Goal: Task Accomplishment & Management: Manage account settings

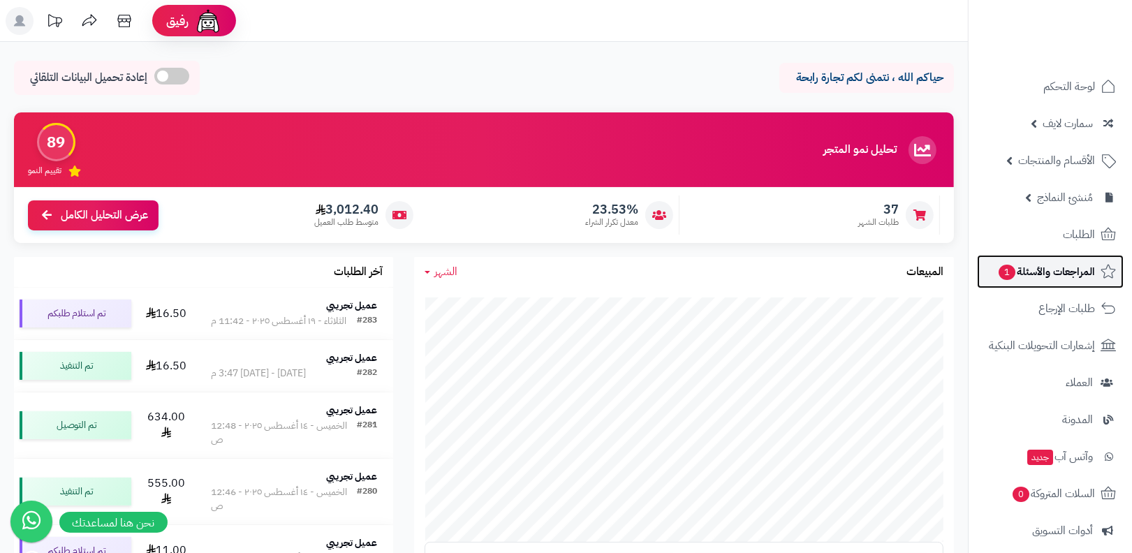
click at [1032, 285] on link "المراجعات والأسئلة 1" at bounding box center [1050, 272] width 147 height 34
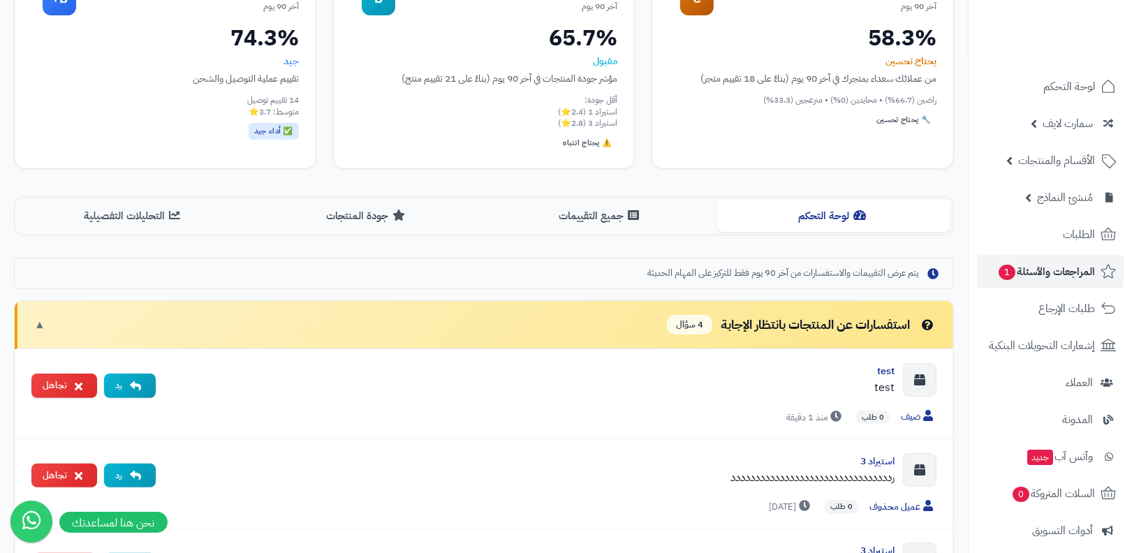
scroll to position [330, 0]
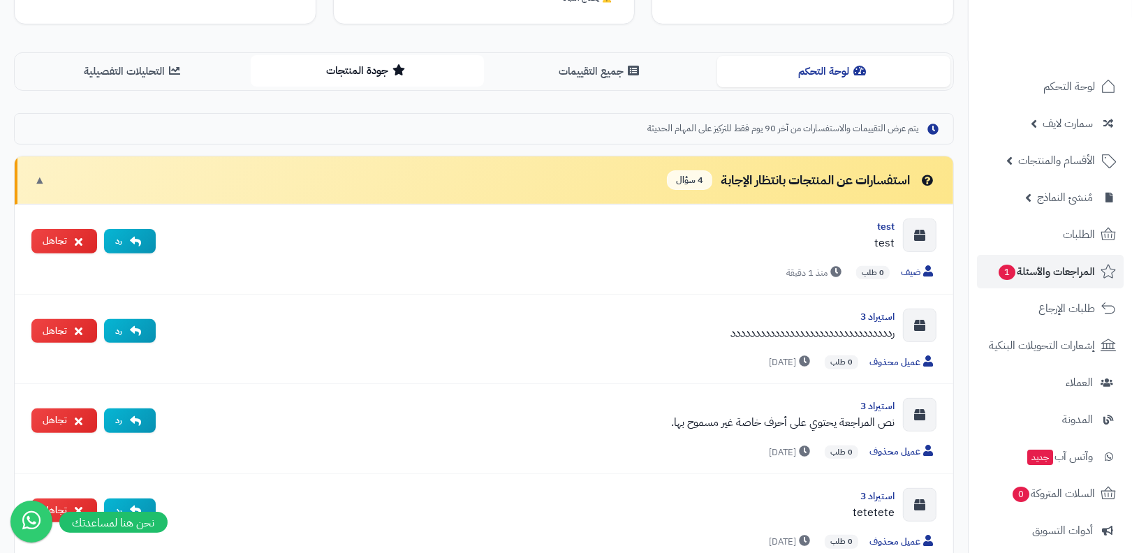
click at [339, 75] on button "جودة المنتجات" at bounding box center [367, 70] width 233 height 31
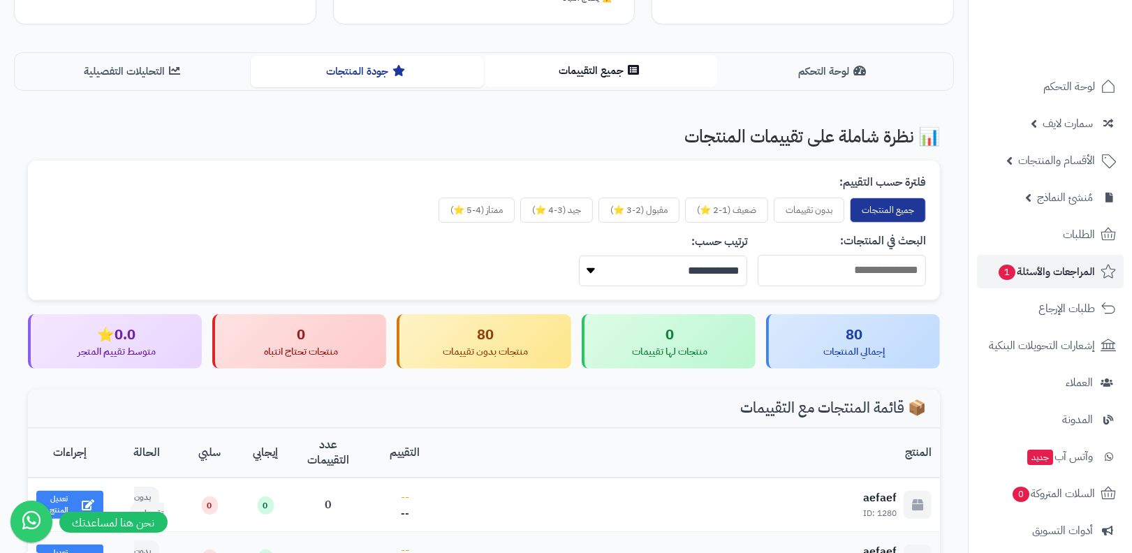
click at [593, 71] on button "جميع التقييمات" at bounding box center [600, 70] width 233 height 31
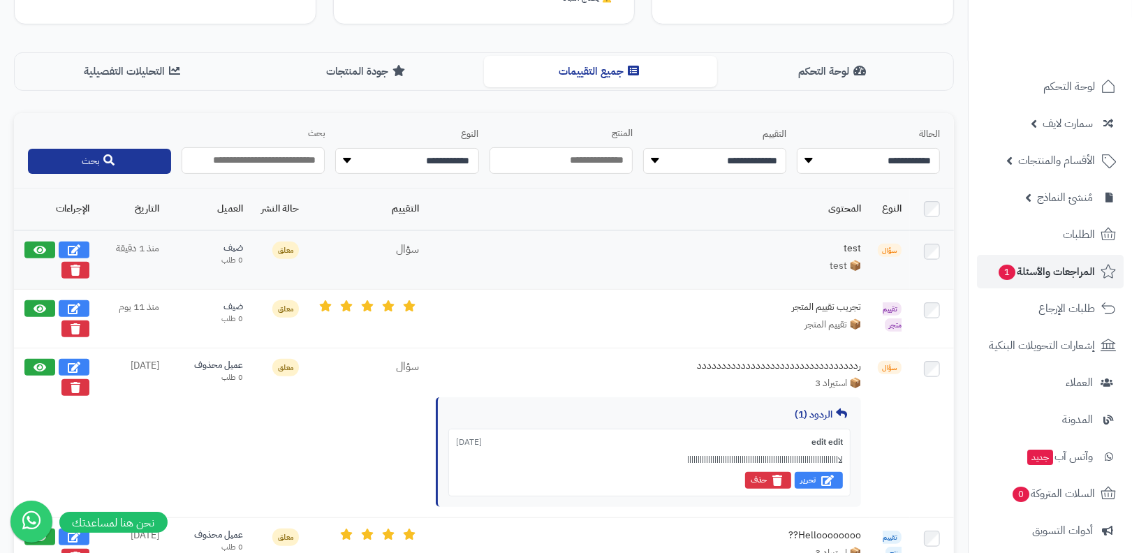
click at [857, 246] on div "test" at bounding box center [755, 249] width 209 height 14
click at [850, 260] on span "📦 test" at bounding box center [844, 266] width 31 height 14
click at [731, 259] on div "📦 test" at bounding box center [648, 266] width 425 height 14
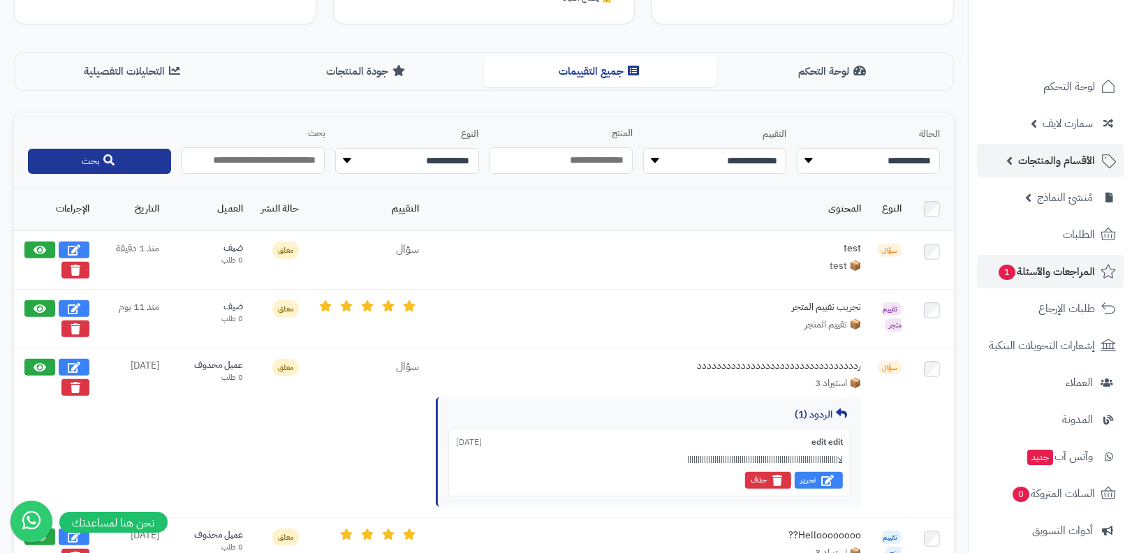
click at [1040, 170] on link "الأقسام والمنتجات" at bounding box center [1050, 161] width 147 height 34
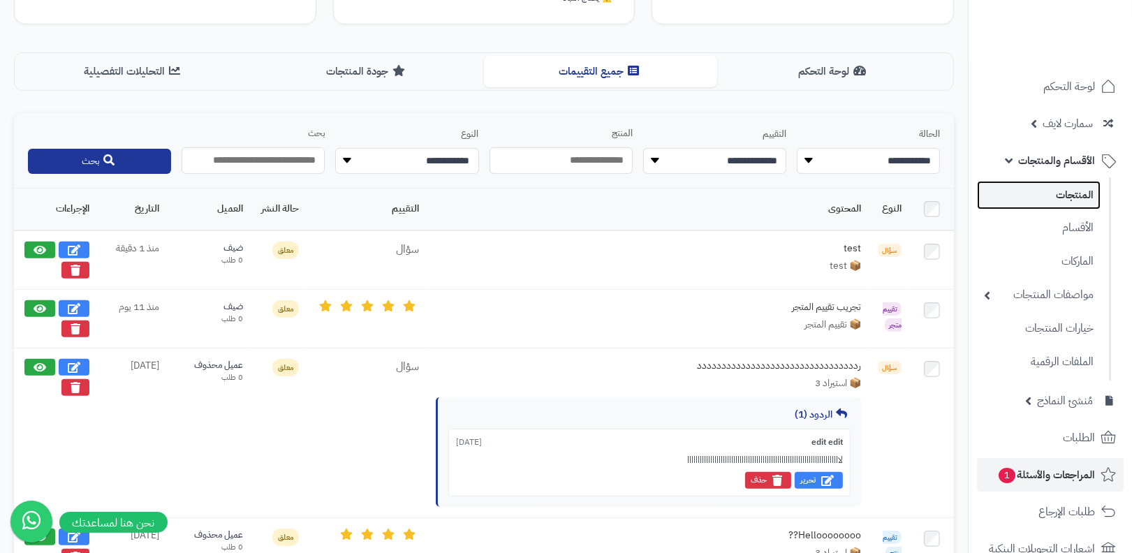
click at [1040, 195] on link "المنتجات" at bounding box center [1039, 195] width 124 height 29
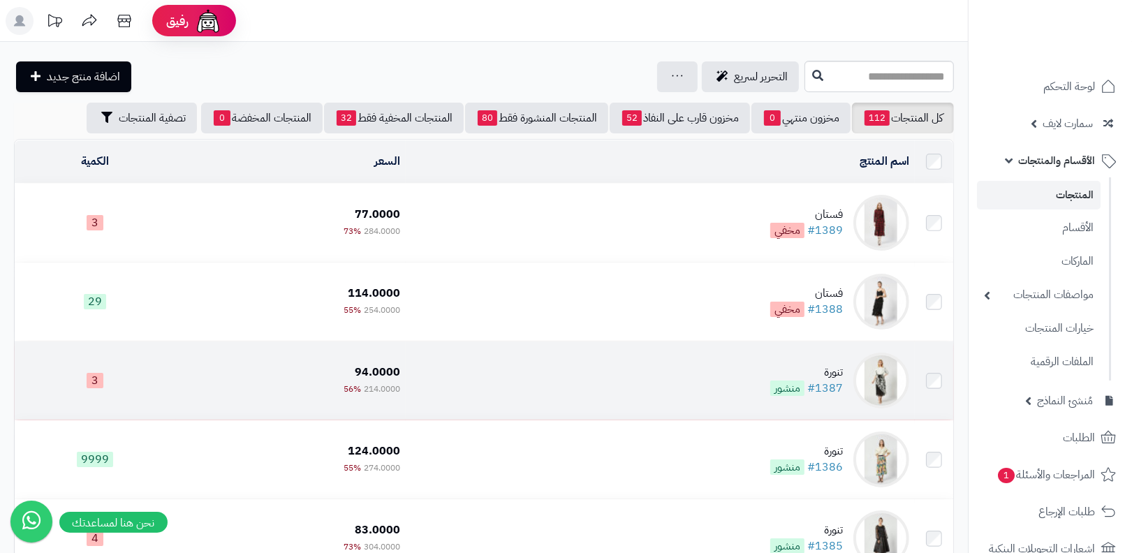
click at [828, 360] on td "تنورة #1387 منشور" at bounding box center [660, 380] width 509 height 78
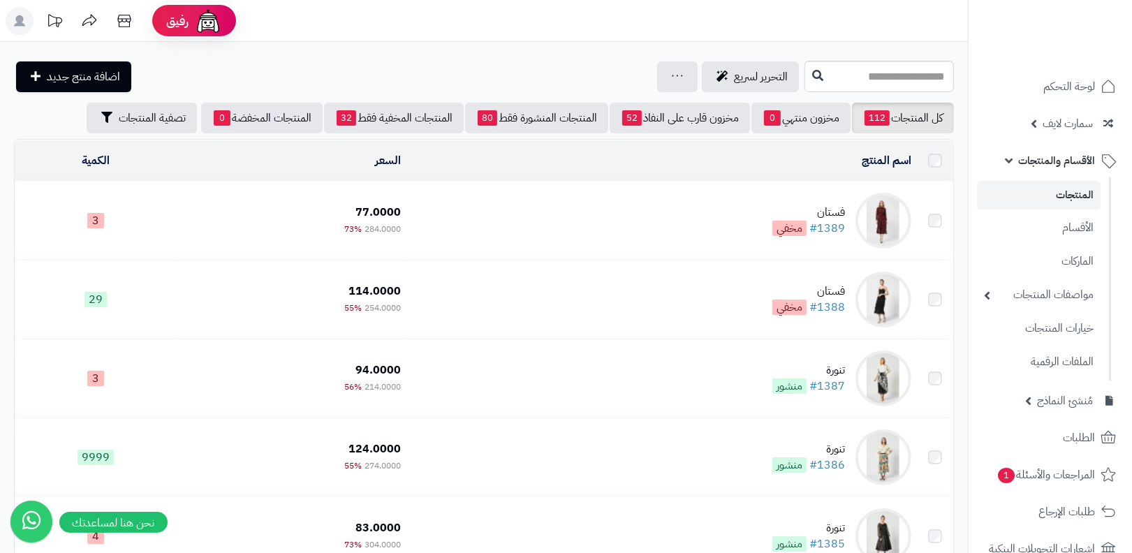
click at [782, 404] on td "تنورة #1387 منشور" at bounding box center [661, 378] width 510 height 78
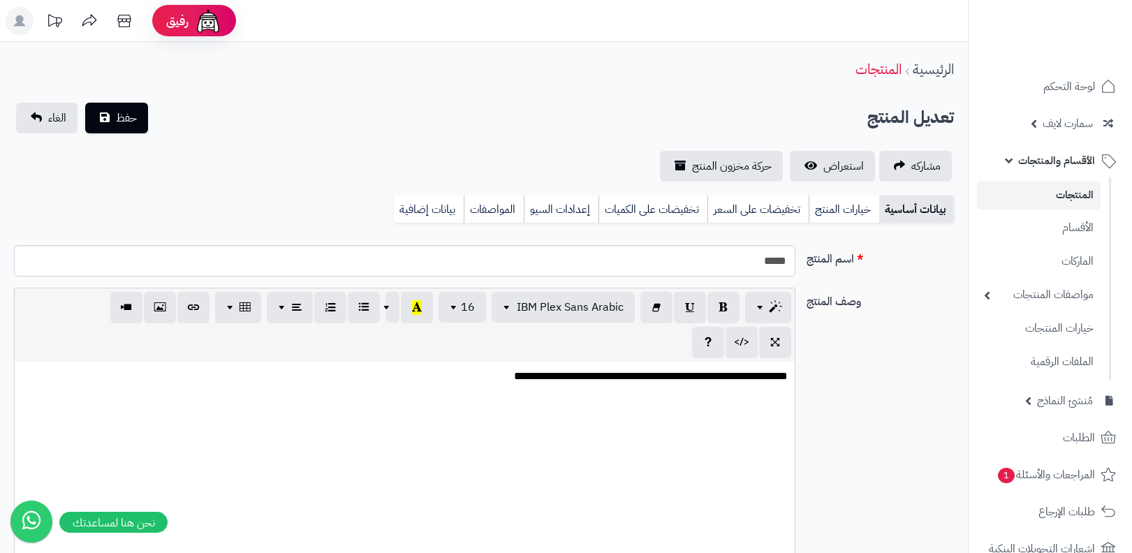
select select
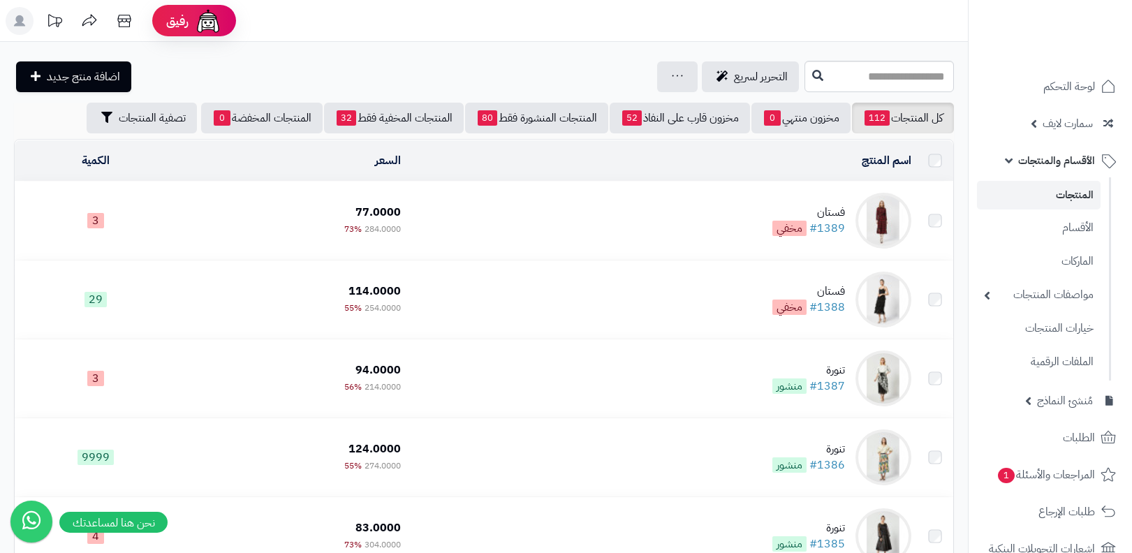
scroll to position [29, 0]
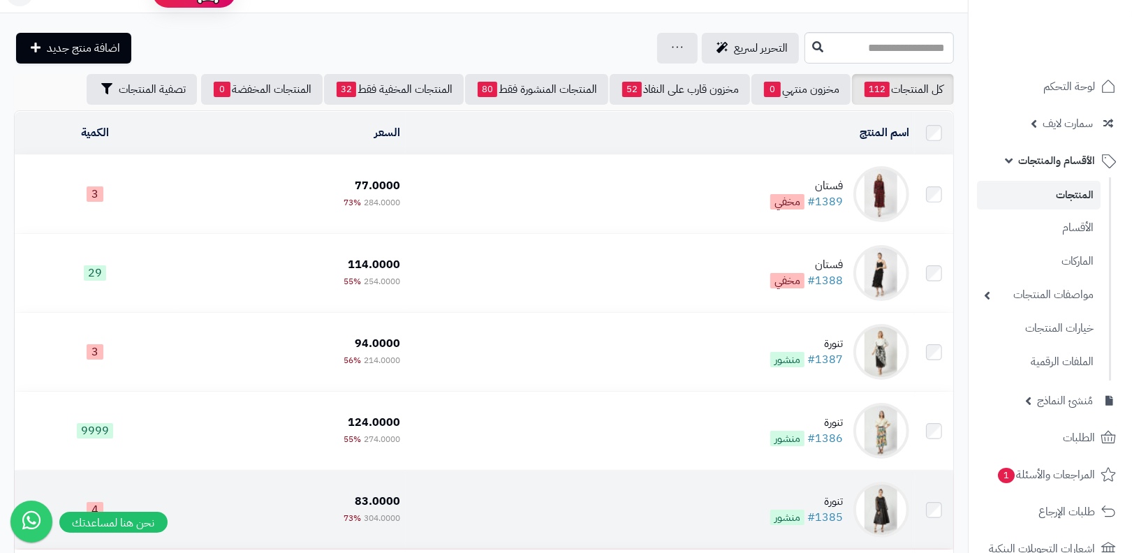
click at [790, 506] on div "تنورة" at bounding box center [806, 502] width 73 height 16
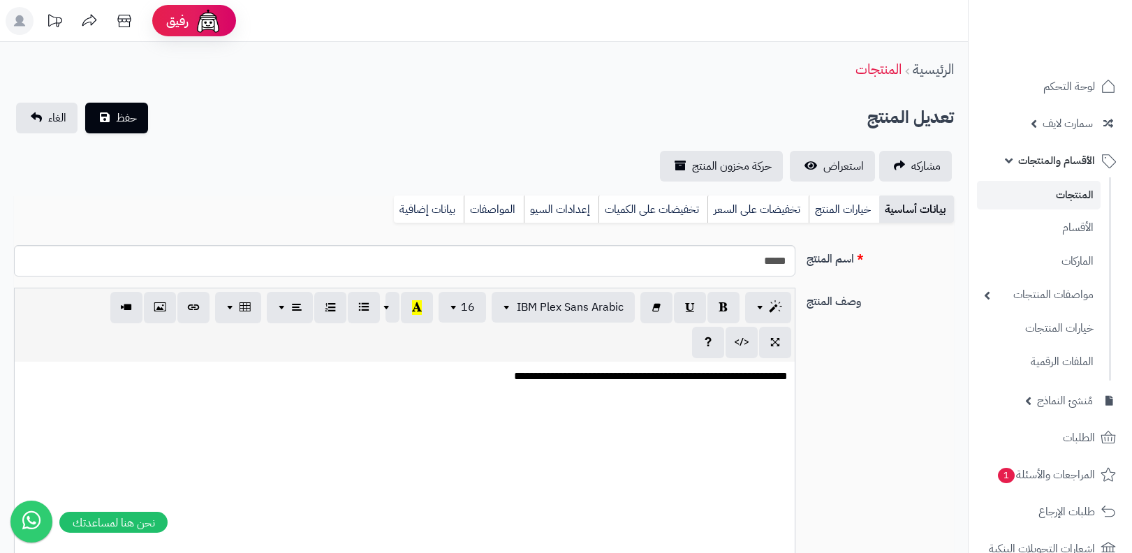
select select
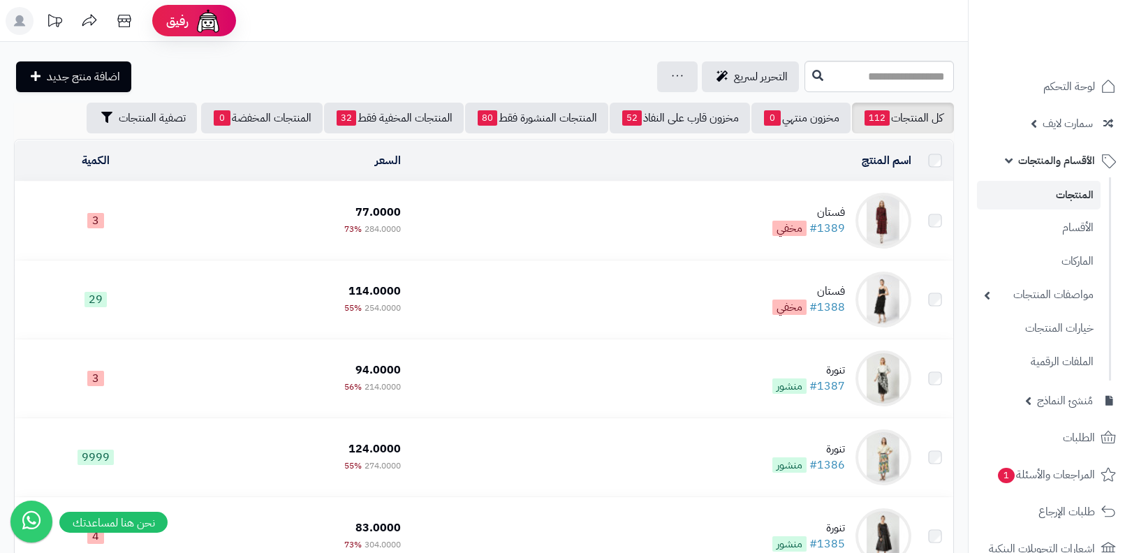
scroll to position [224, 0]
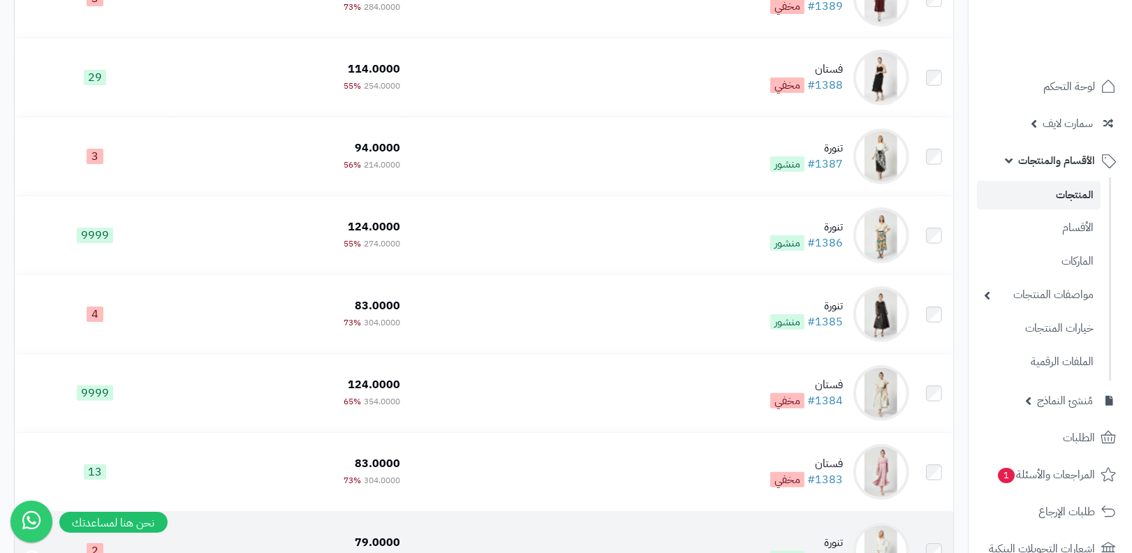
click at [785, 536] on div "تنورة" at bounding box center [806, 543] width 73 height 16
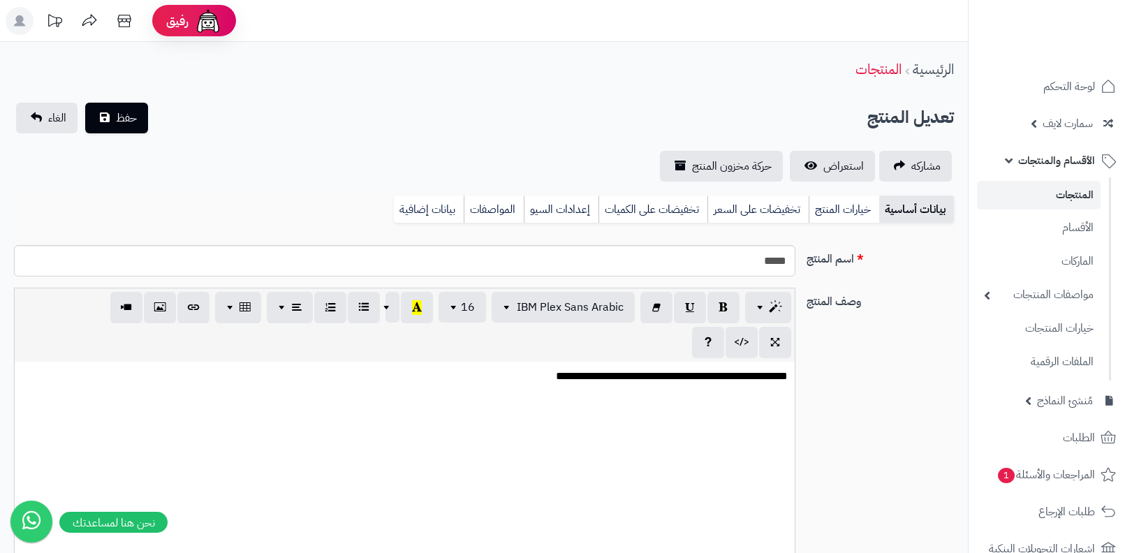
select select
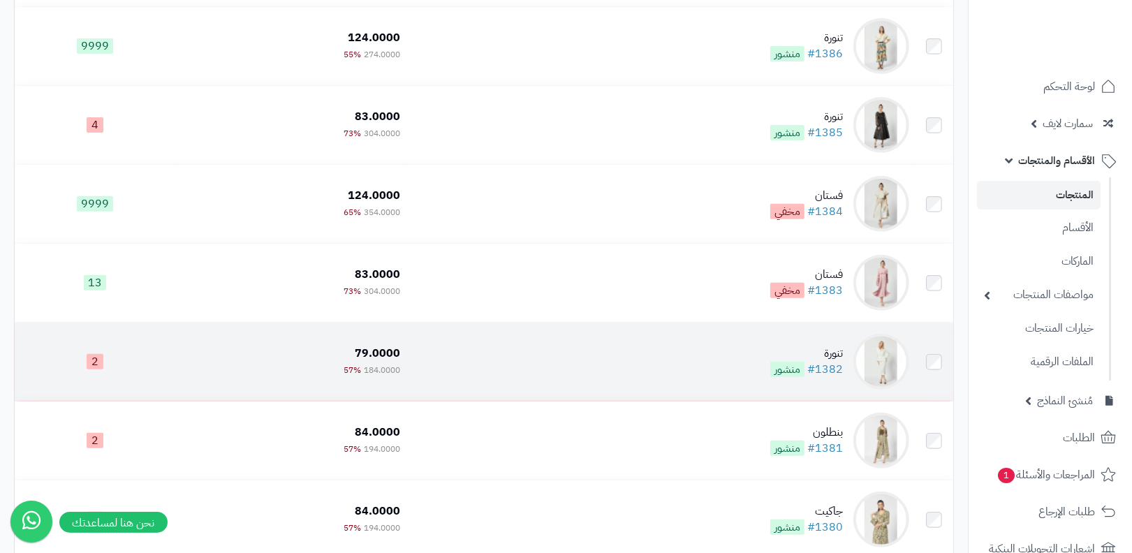
scroll to position [441, 0]
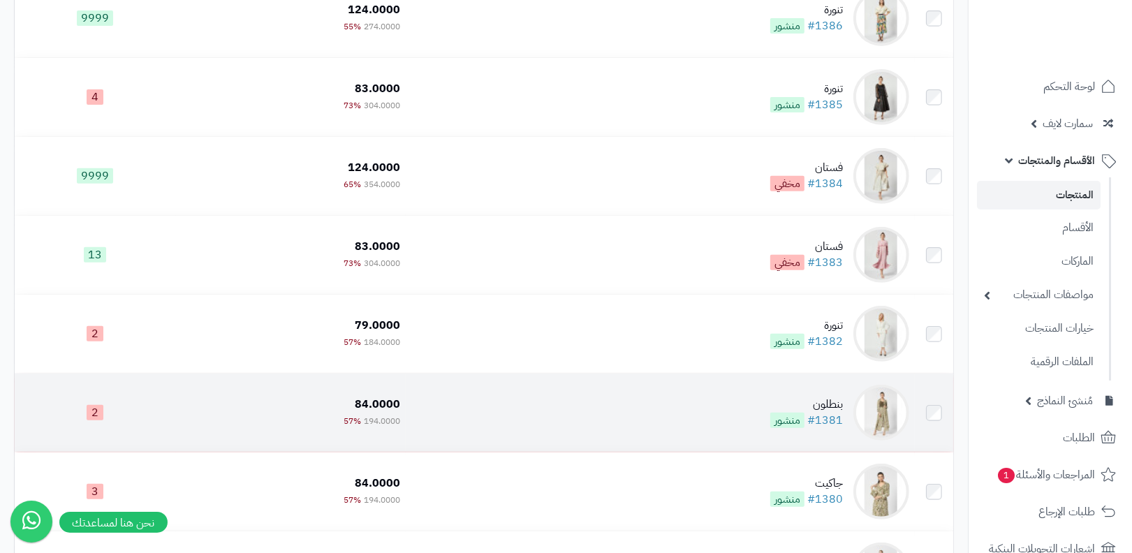
click at [798, 423] on span "منشور" at bounding box center [787, 420] width 34 height 15
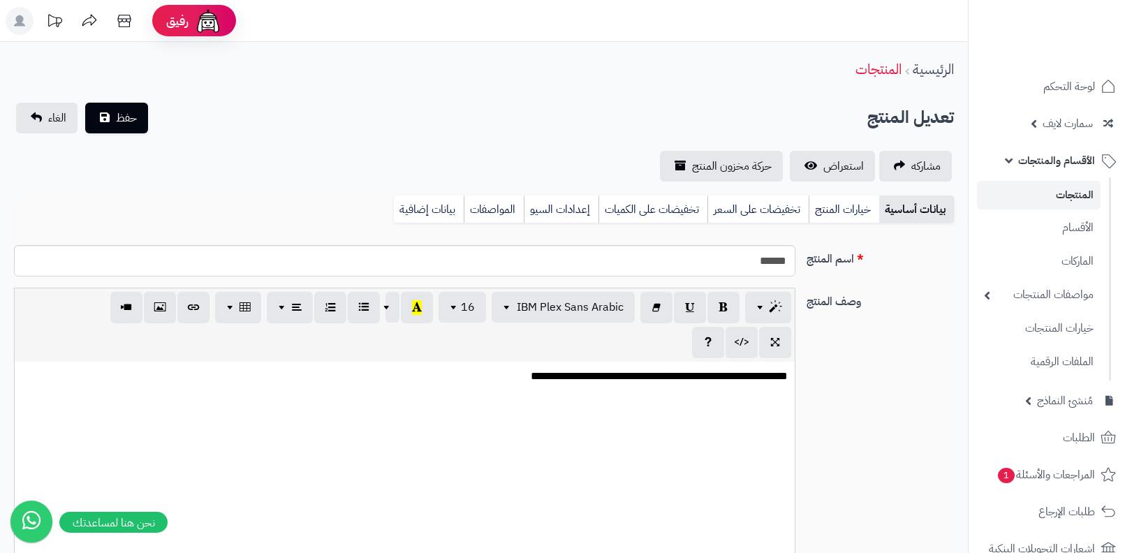
select select
click at [415, 202] on link "بيانات إضافية" at bounding box center [429, 209] width 70 height 28
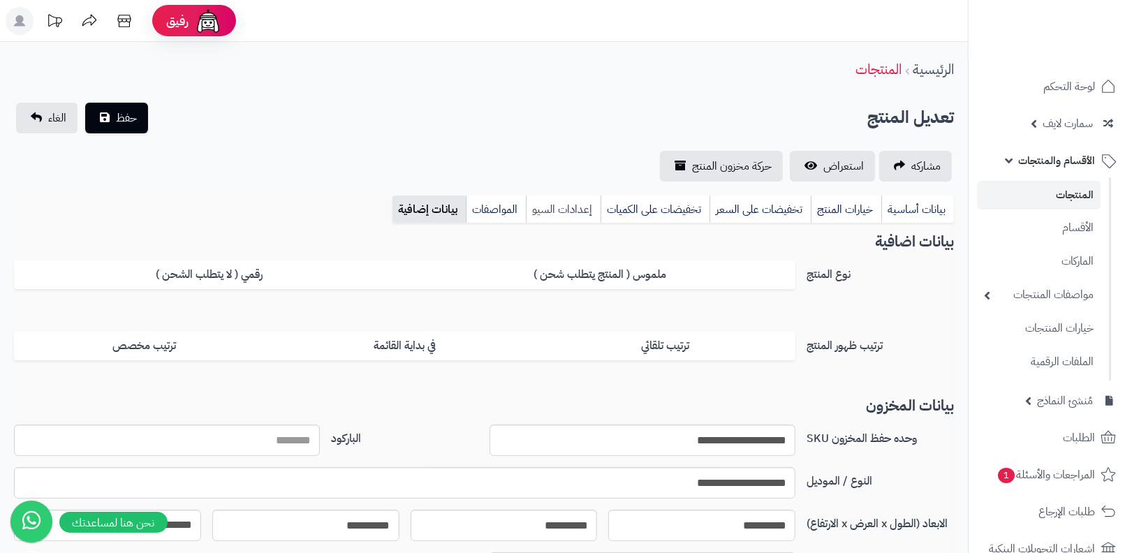
click at [568, 216] on link "إعدادات السيو" at bounding box center [563, 209] width 75 height 28
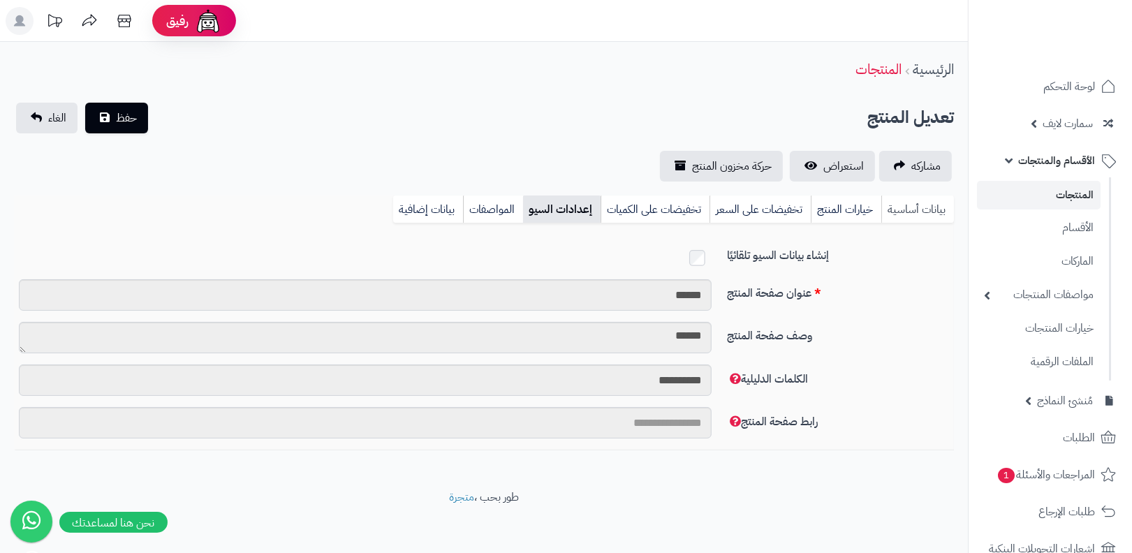
click at [901, 210] on link "بيانات أساسية" at bounding box center [917, 209] width 73 height 28
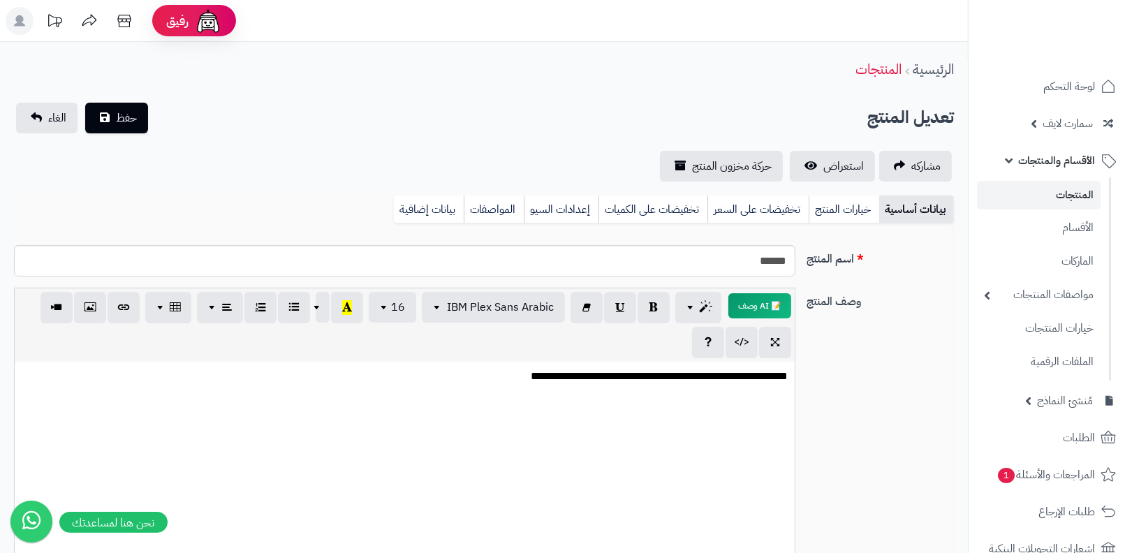
click at [1083, 199] on link "المنتجات" at bounding box center [1039, 195] width 124 height 29
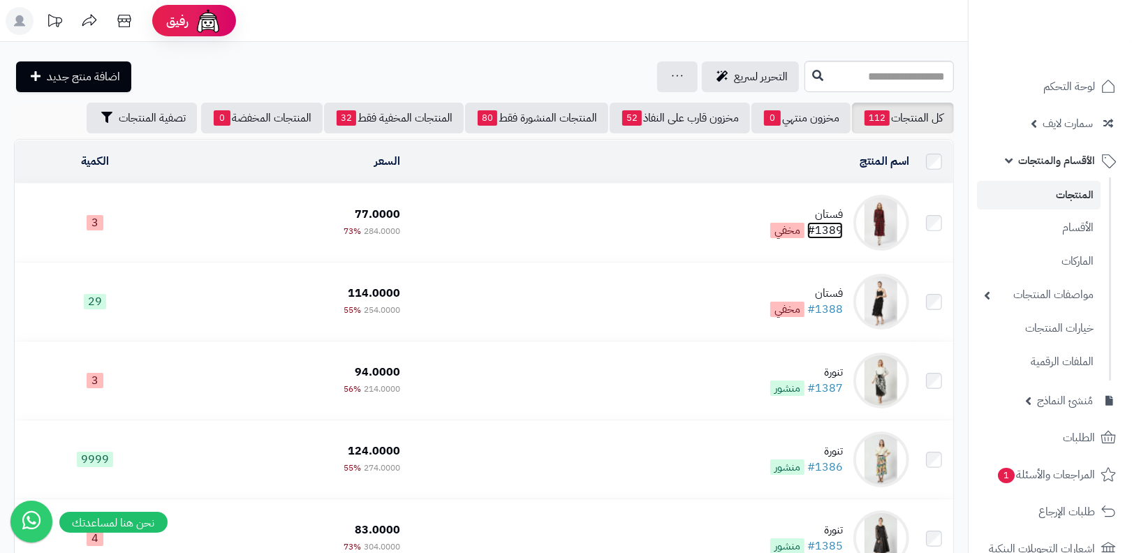
click at [841, 228] on link "#1389" at bounding box center [825, 230] width 36 height 17
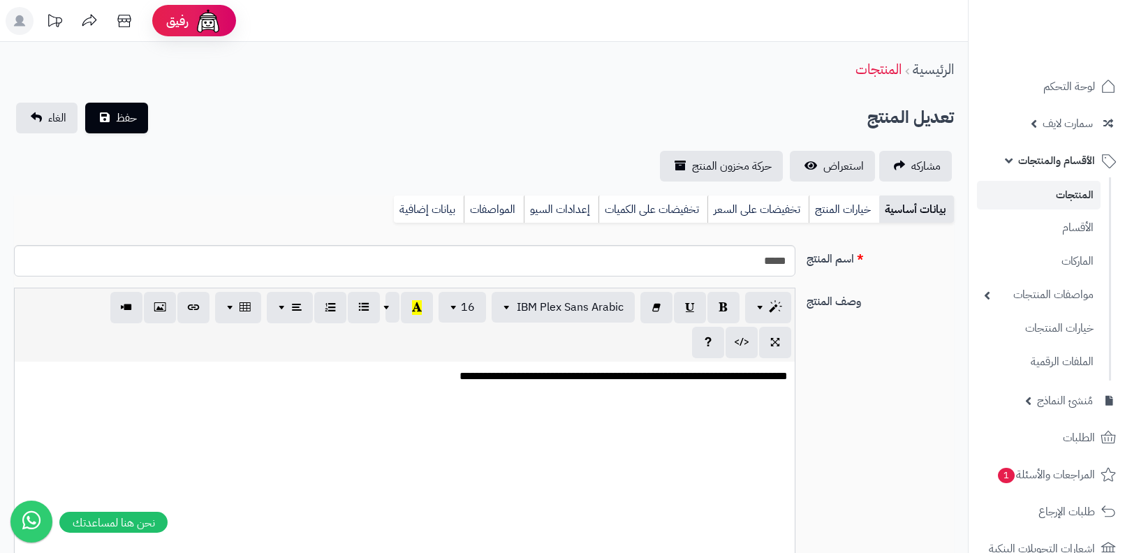
select select
click at [568, 209] on link "إعدادات السيو" at bounding box center [561, 209] width 75 height 28
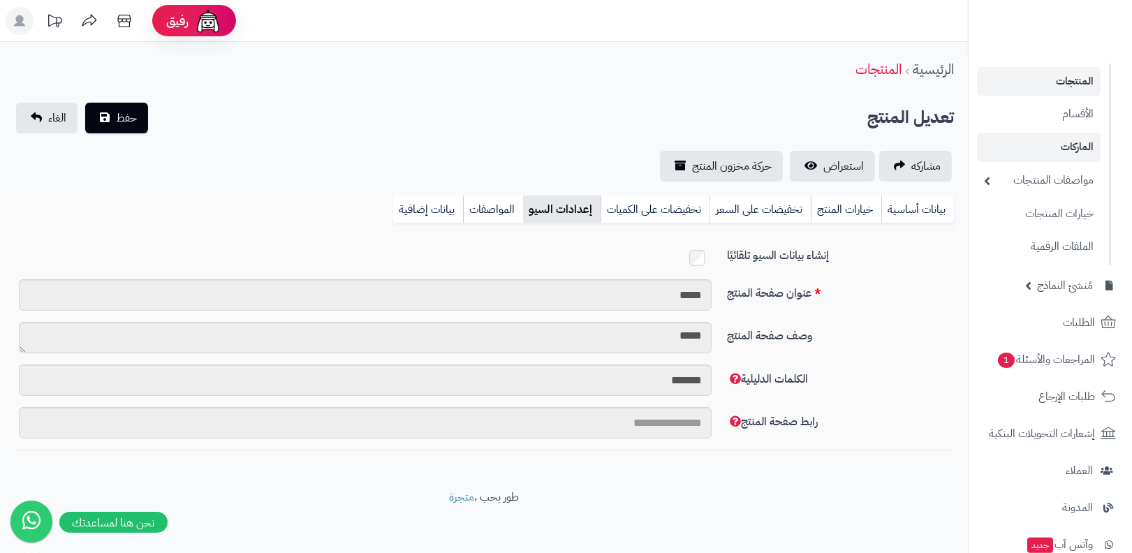
scroll to position [115, 0]
click at [1040, 488] on ul "لوحة التحكم سمارت لايف مزامنة أصناف المنتجات مزامنة البراندات المنتجات مزامنة ا…" at bounding box center [1049, 388] width 163 height 866
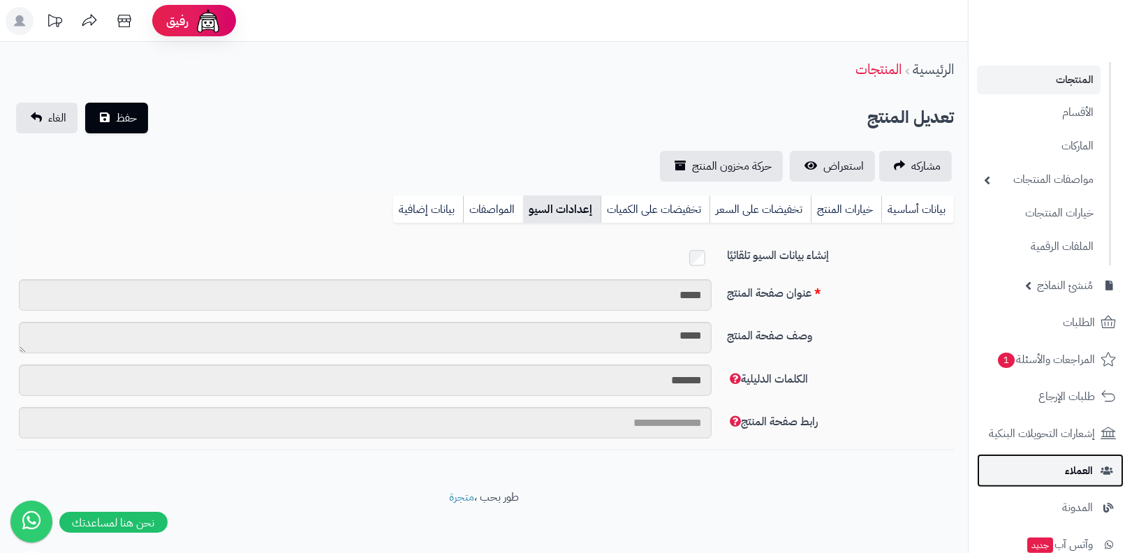
click at [1033, 480] on link "العملاء" at bounding box center [1050, 471] width 147 height 34
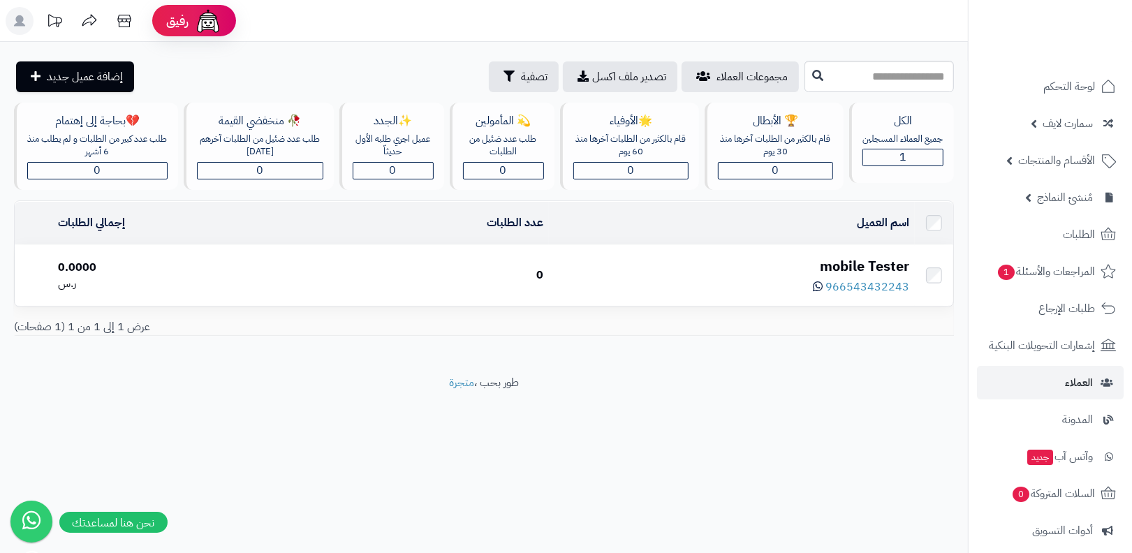
click at [853, 263] on div "mobile Tester" at bounding box center [731, 266] width 355 height 20
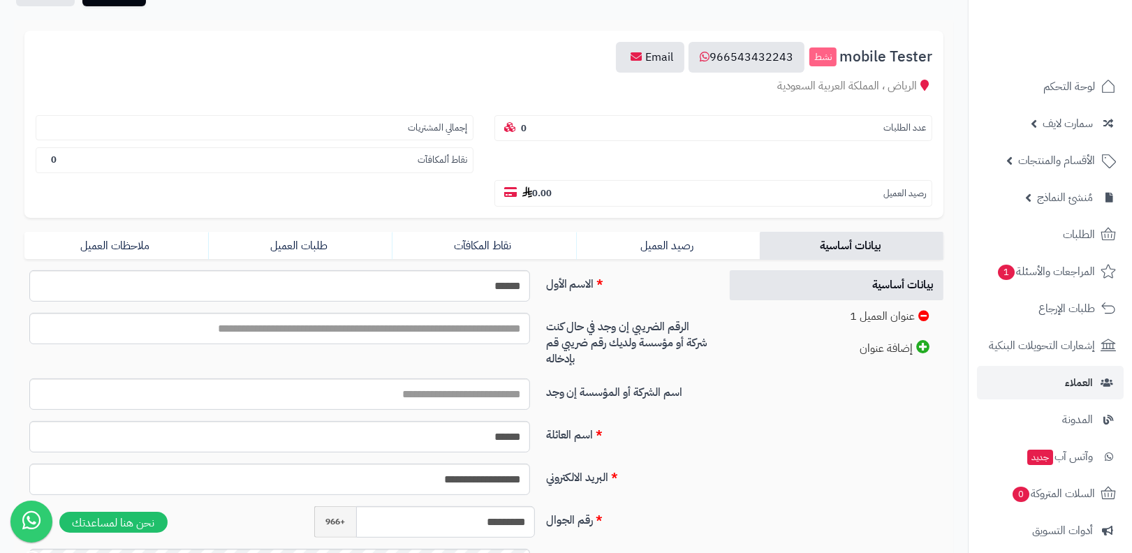
scroll to position [332, 0]
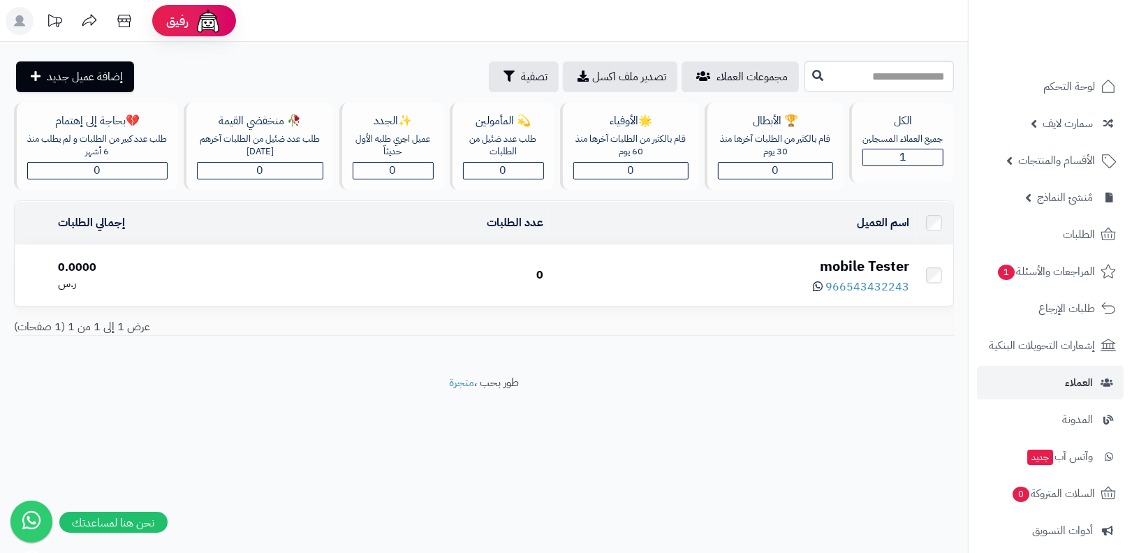
click at [581, 325] on div "عرض 1 إلى 1 من 1 (1 صفحات)" at bounding box center [483, 327] width 961 height 16
click at [1039, 165] on span "الأقسام والمنتجات" at bounding box center [1056, 161] width 77 height 20
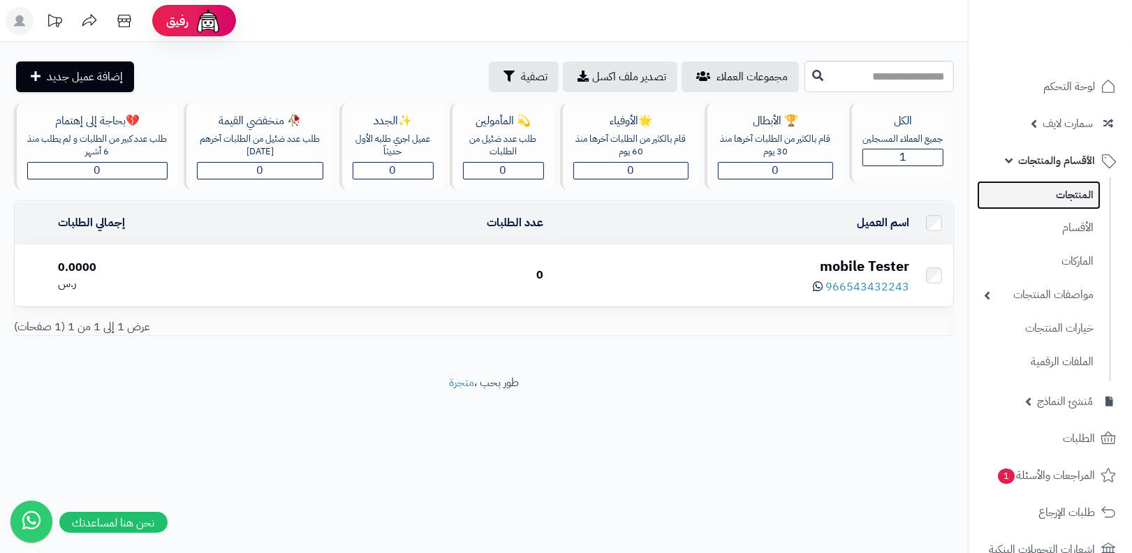
click at [1037, 198] on link "المنتجات" at bounding box center [1039, 195] width 124 height 29
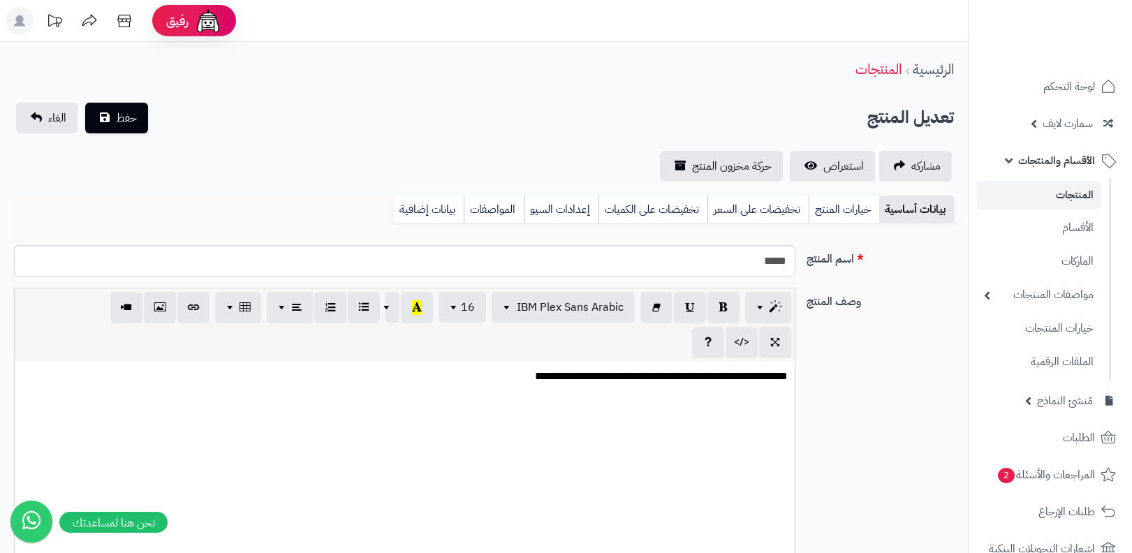
select select
click at [583, 217] on link "إعدادات السيو" at bounding box center [561, 209] width 75 height 28
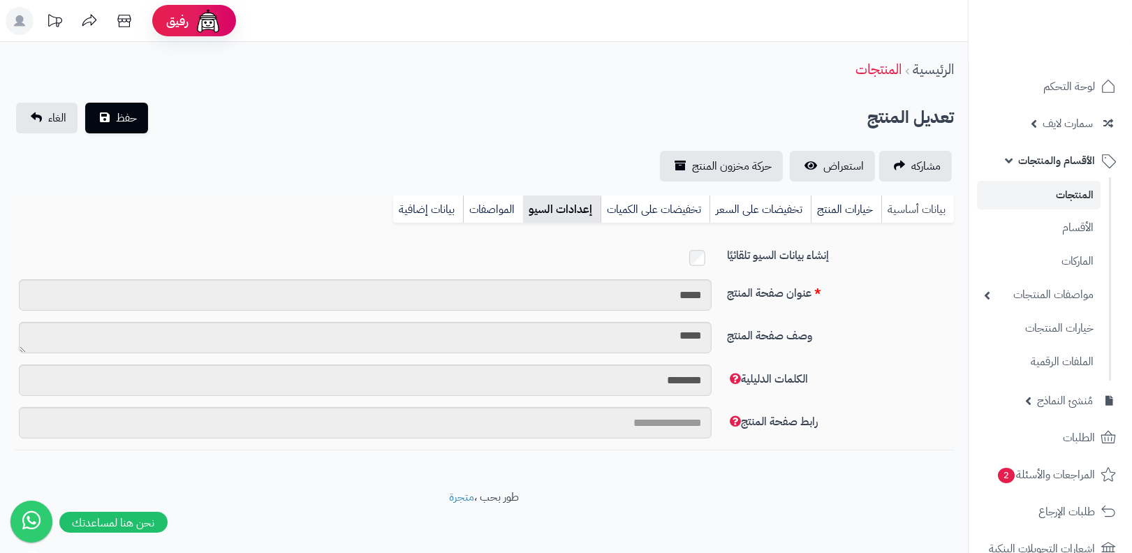
click at [901, 200] on link "بيانات أساسية" at bounding box center [917, 209] width 73 height 28
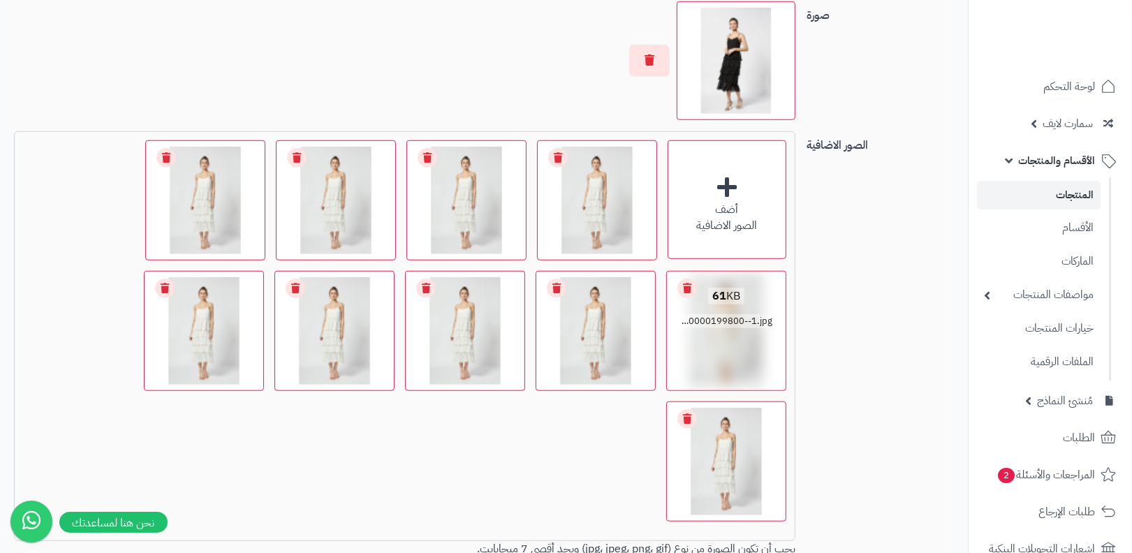
scroll to position [1209, 0]
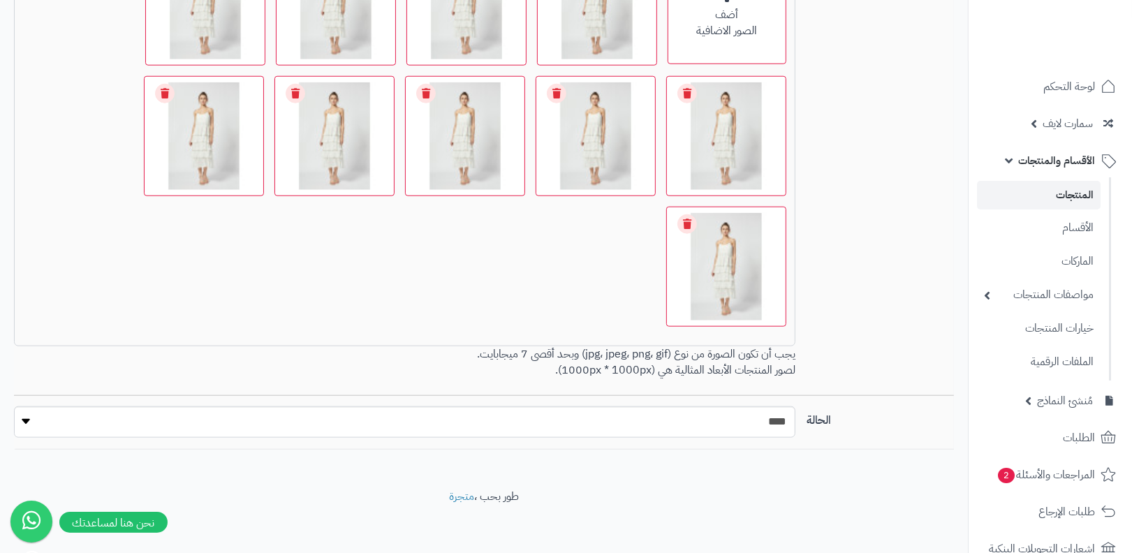
click at [1073, 197] on link "المنتجات" at bounding box center [1039, 195] width 124 height 29
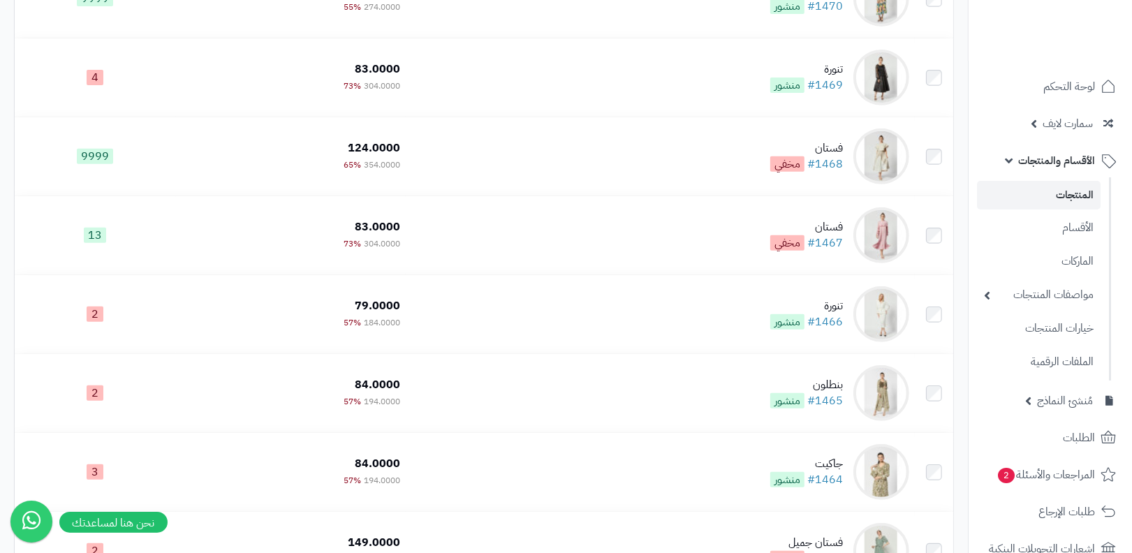
scroll to position [515, 0]
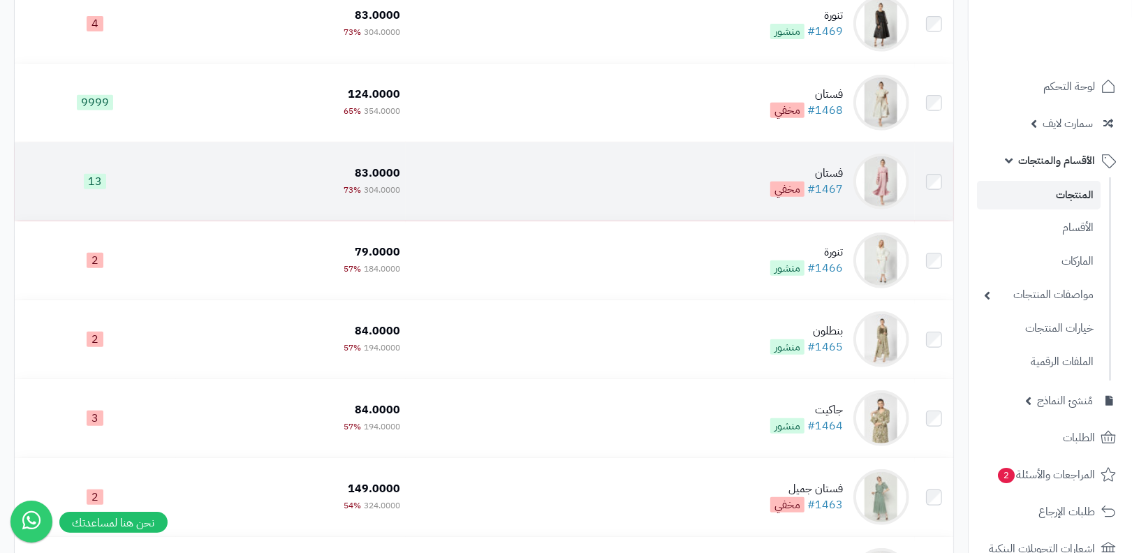
click at [839, 205] on td "فستان #1467 مخفي" at bounding box center [660, 181] width 509 height 78
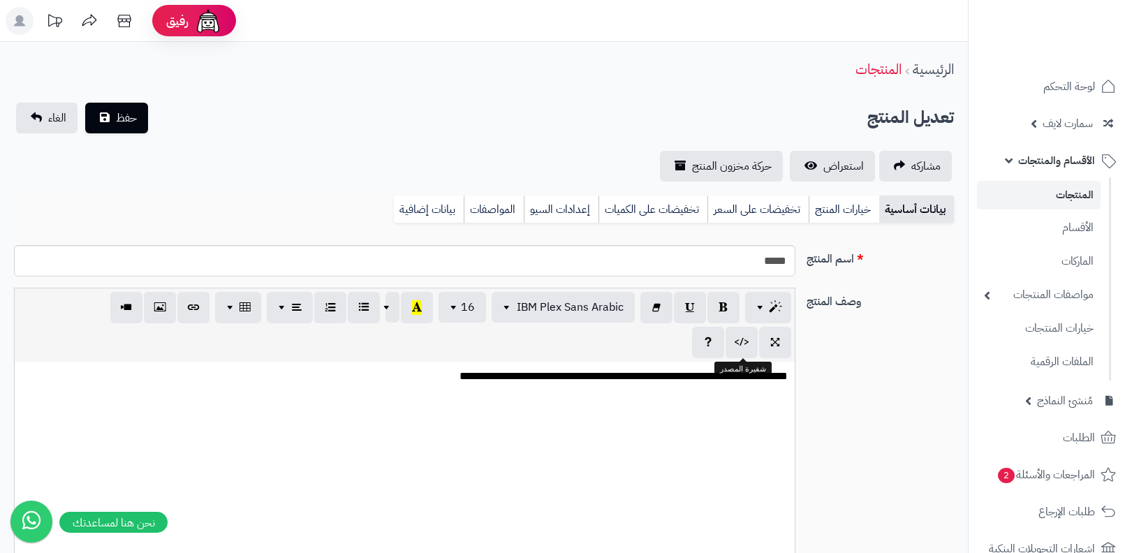
select select
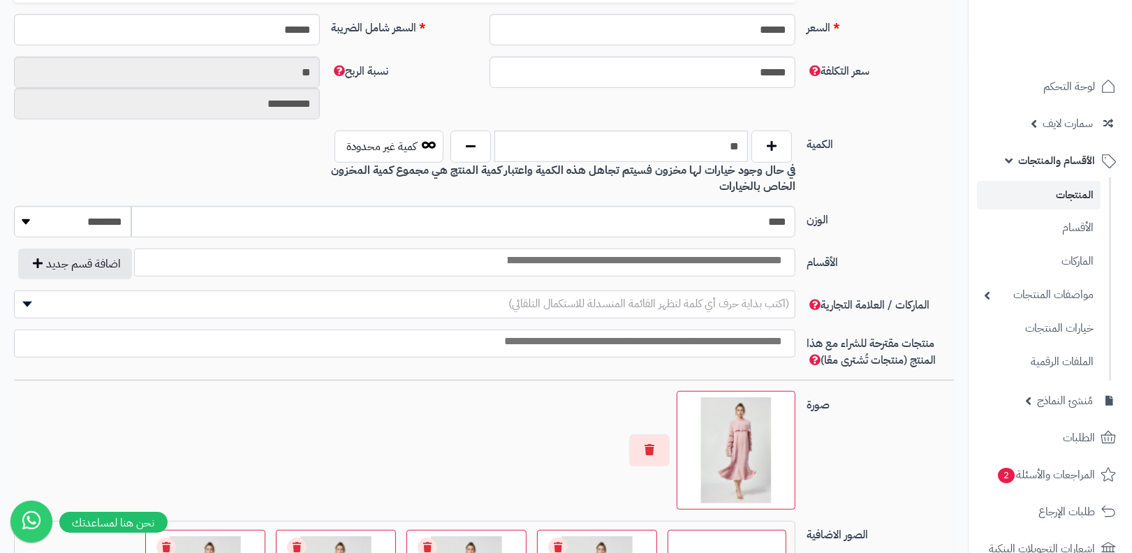
scroll to position [910, 0]
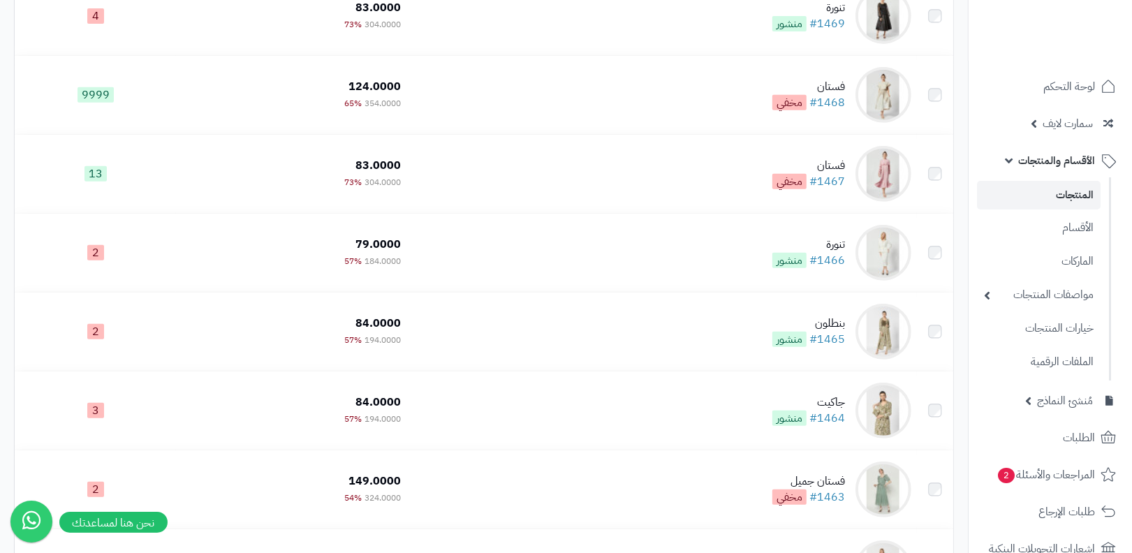
scroll to position [566, 0]
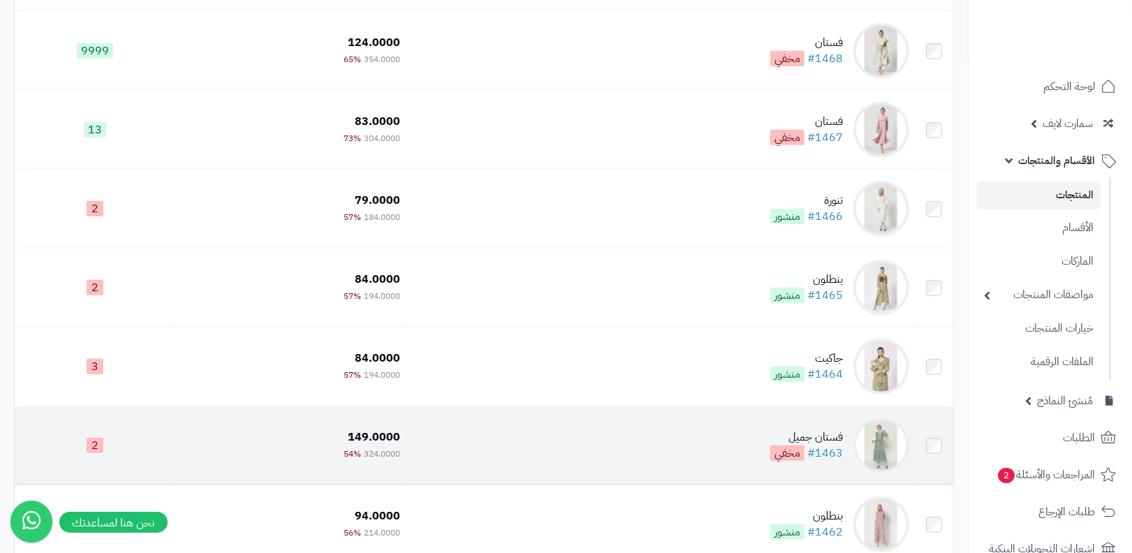
click at [823, 421] on td "فستان جميل #1463 مخفي" at bounding box center [660, 445] width 509 height 78
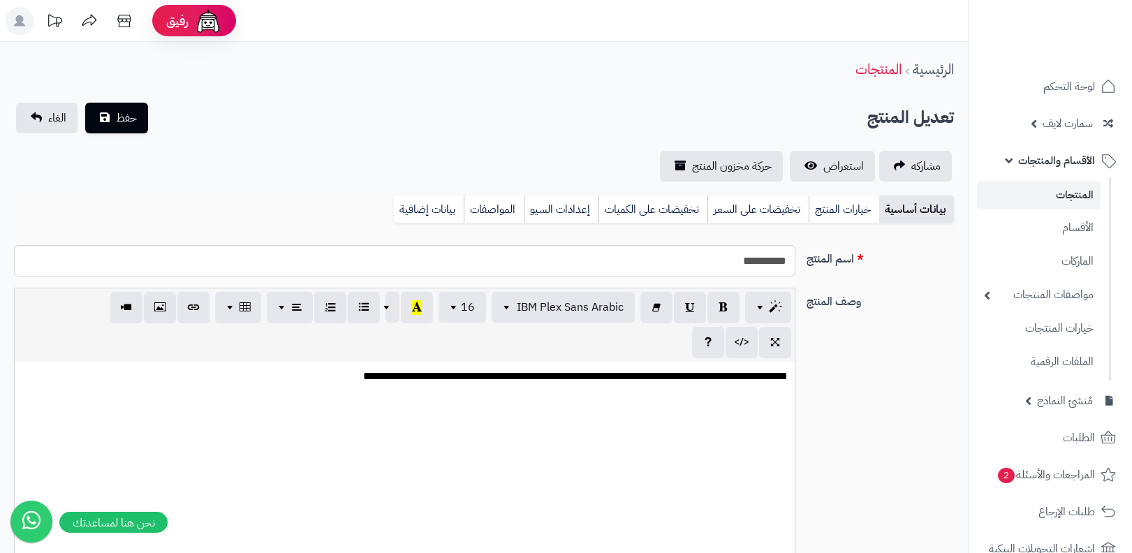
select select
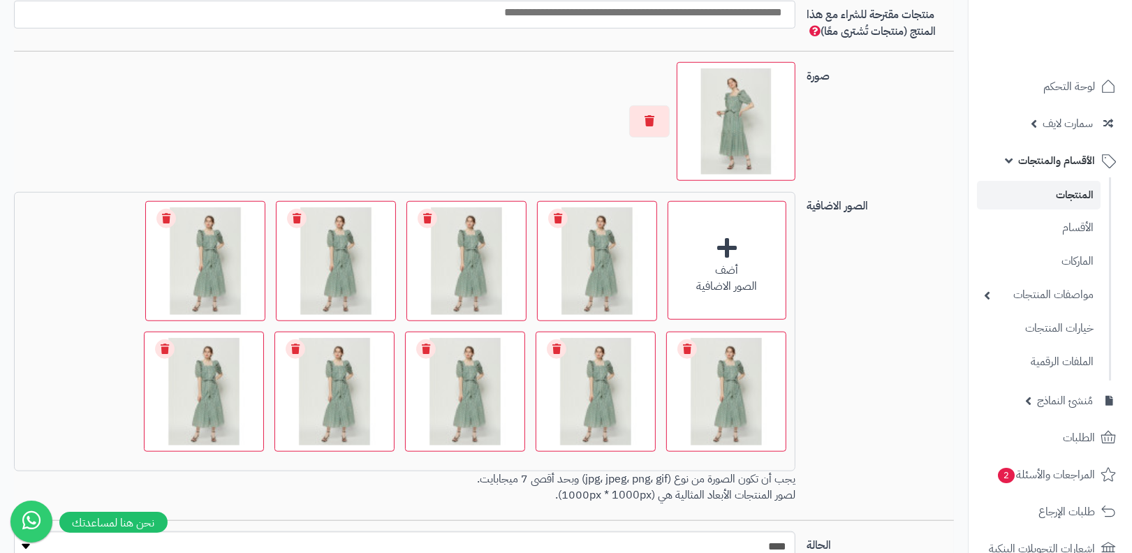
scroll to position [977, 0]
